Goal: Information Seeking & Learning: Learn about a topic

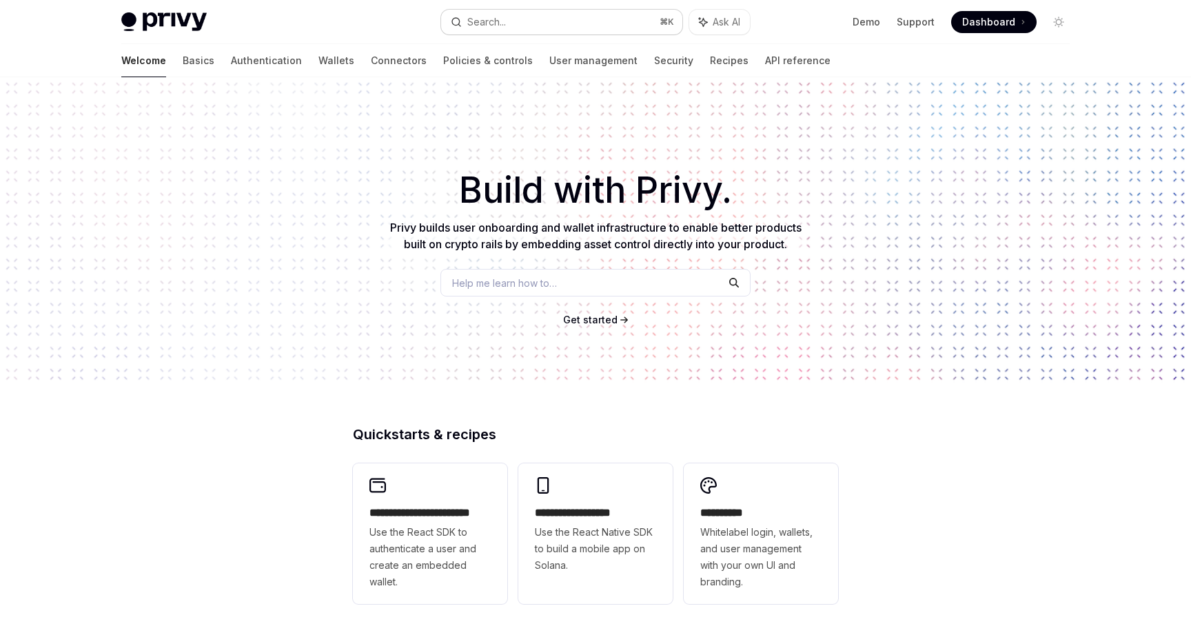
click at [522, 27] on button "Search... ⌘ K" at bounding box center [561, 22] width 241 height 25
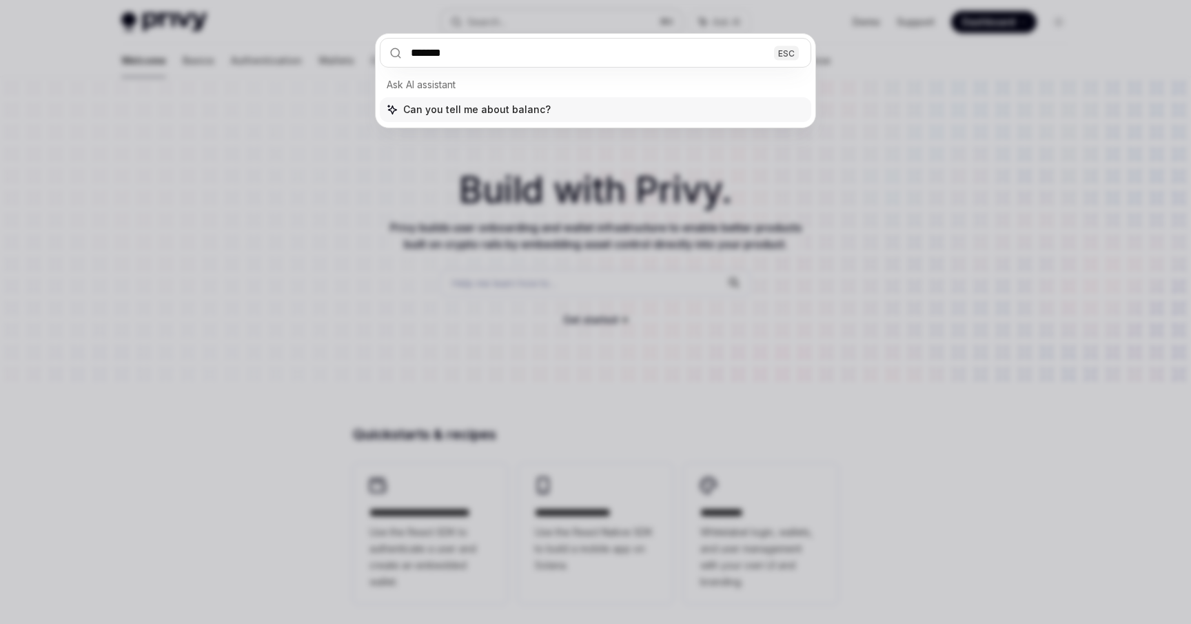
type input "********"
type textarea "*"
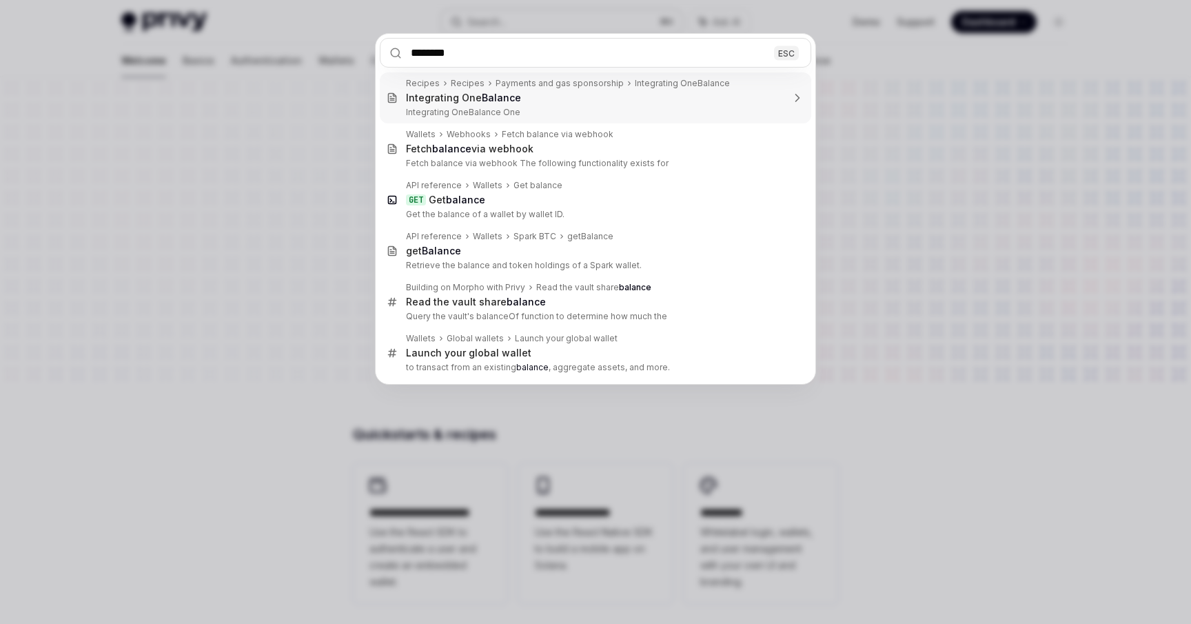
type input "********"
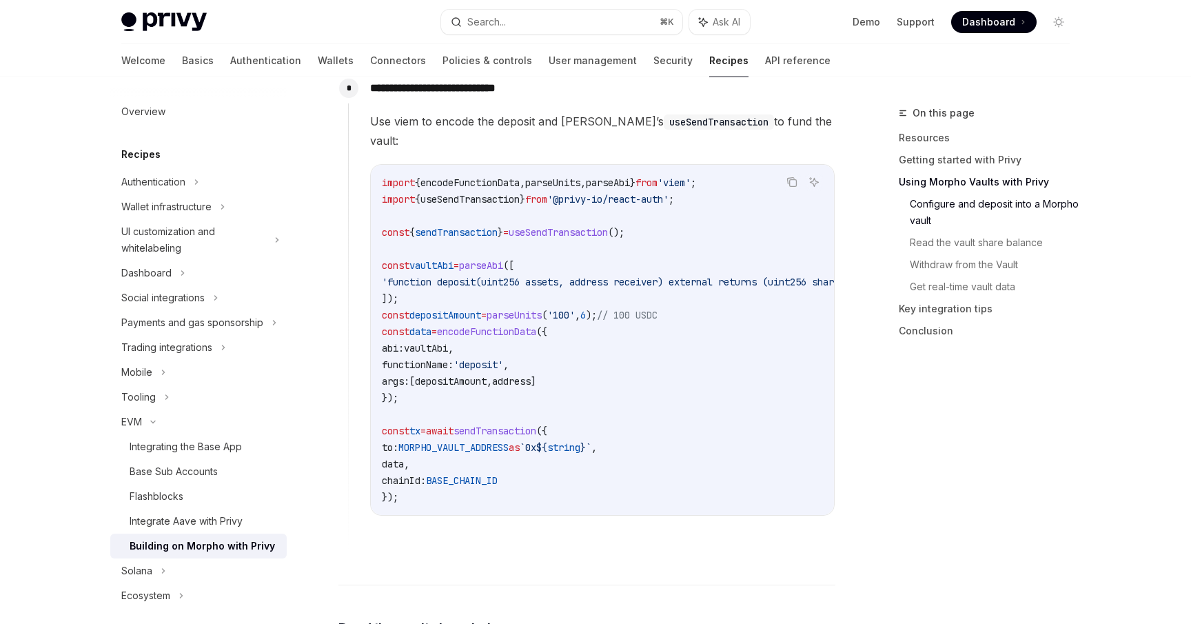
scroll to position [1414, 0]
click at [184, 519] on div "Integrate Aave with Privy" at bounding box center [186, 521] width 113 height 17
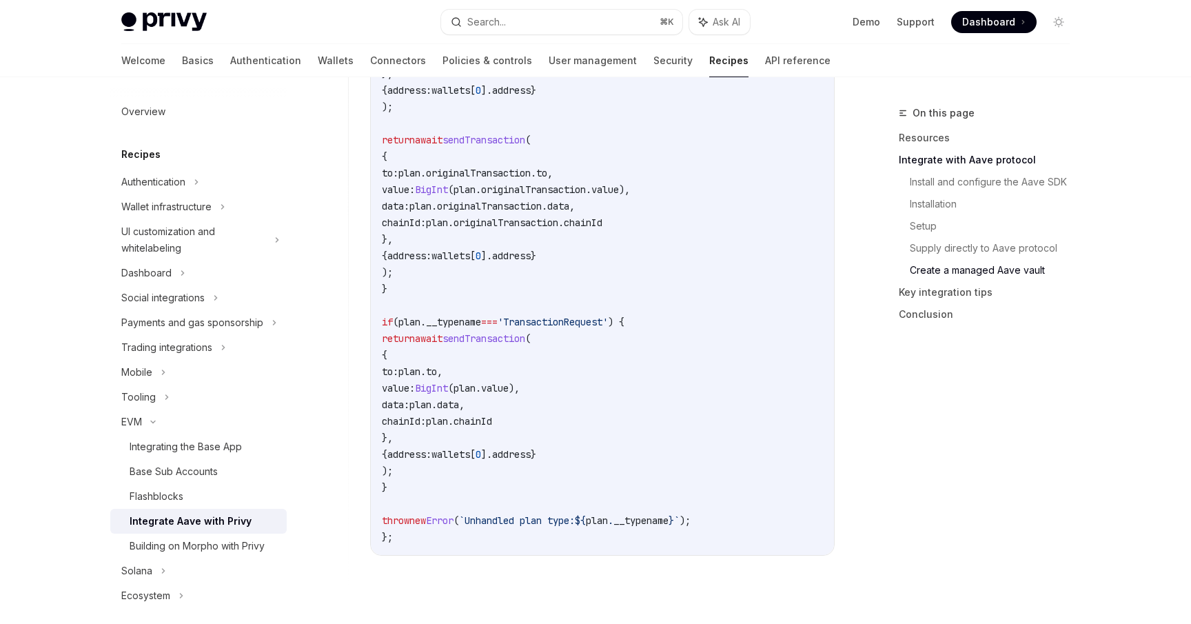
scroll to position [4633, 0]
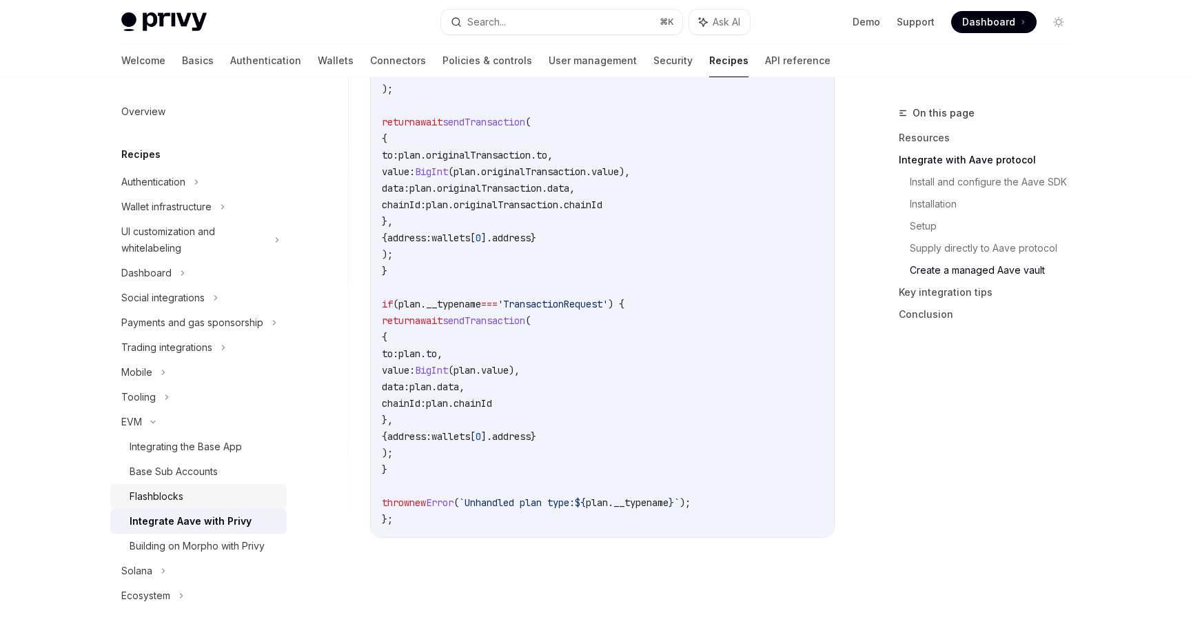
click at [161, 501] on div "Flashblocks" at bounding box center [157, 496] width 54 height 17
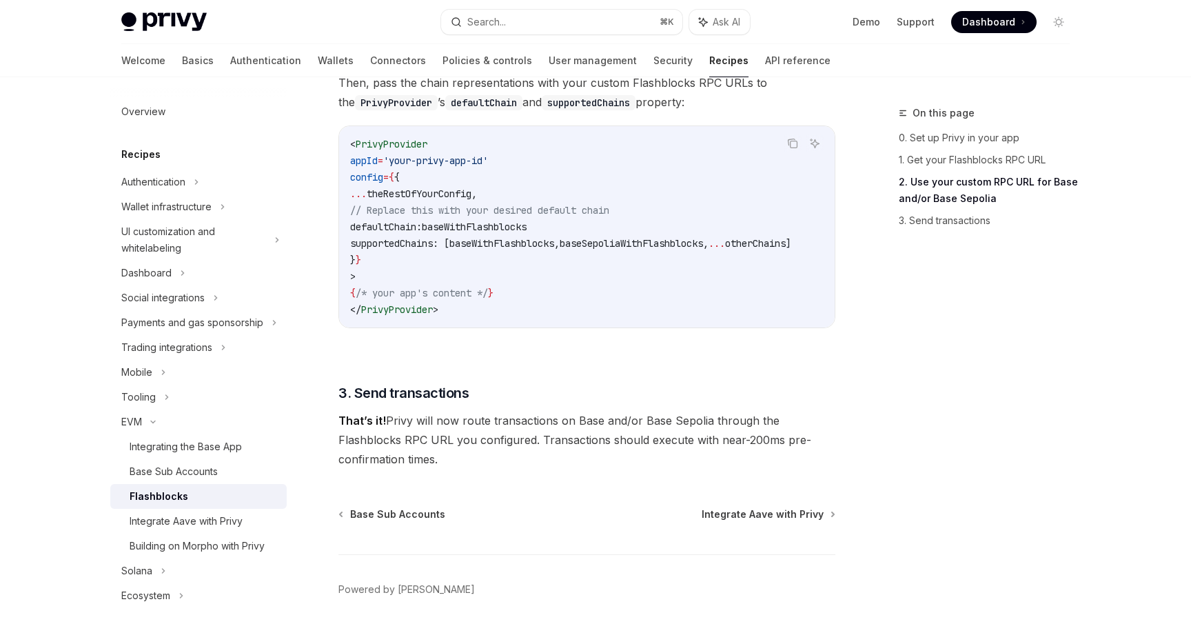
scroll to position [1008, 0]
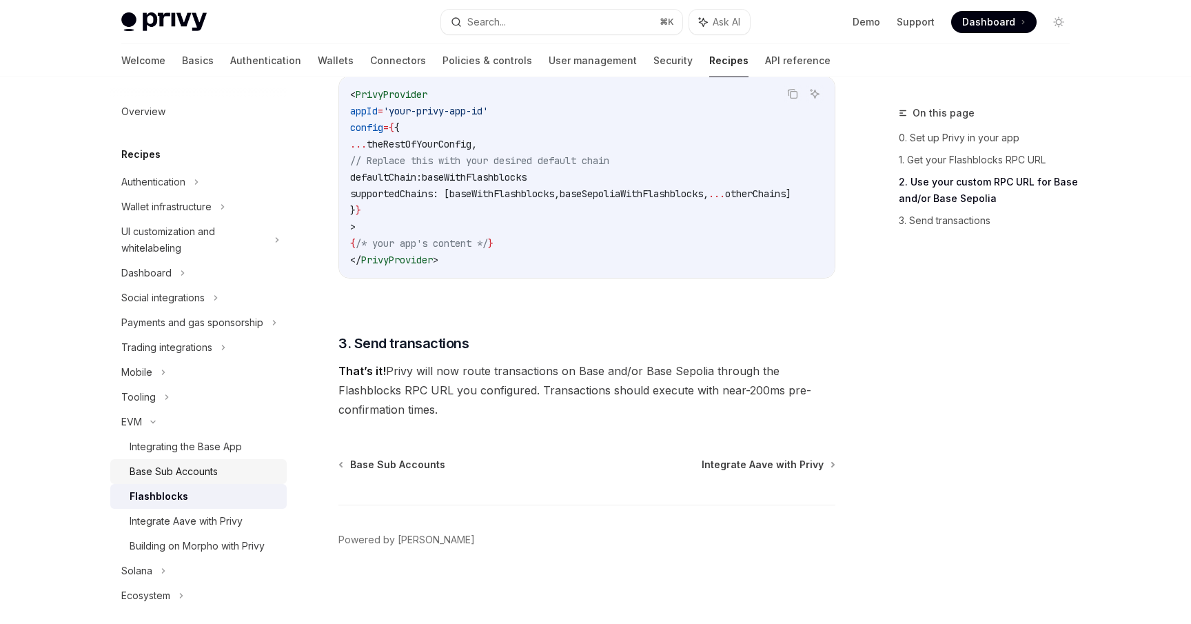
click at [150, 480] on link "Base Sub Accounts" at bounding box center [198, 471] width 176 height 25
type textarea "*"
